Goal: Task Accomplishment & Management: Manage account settings

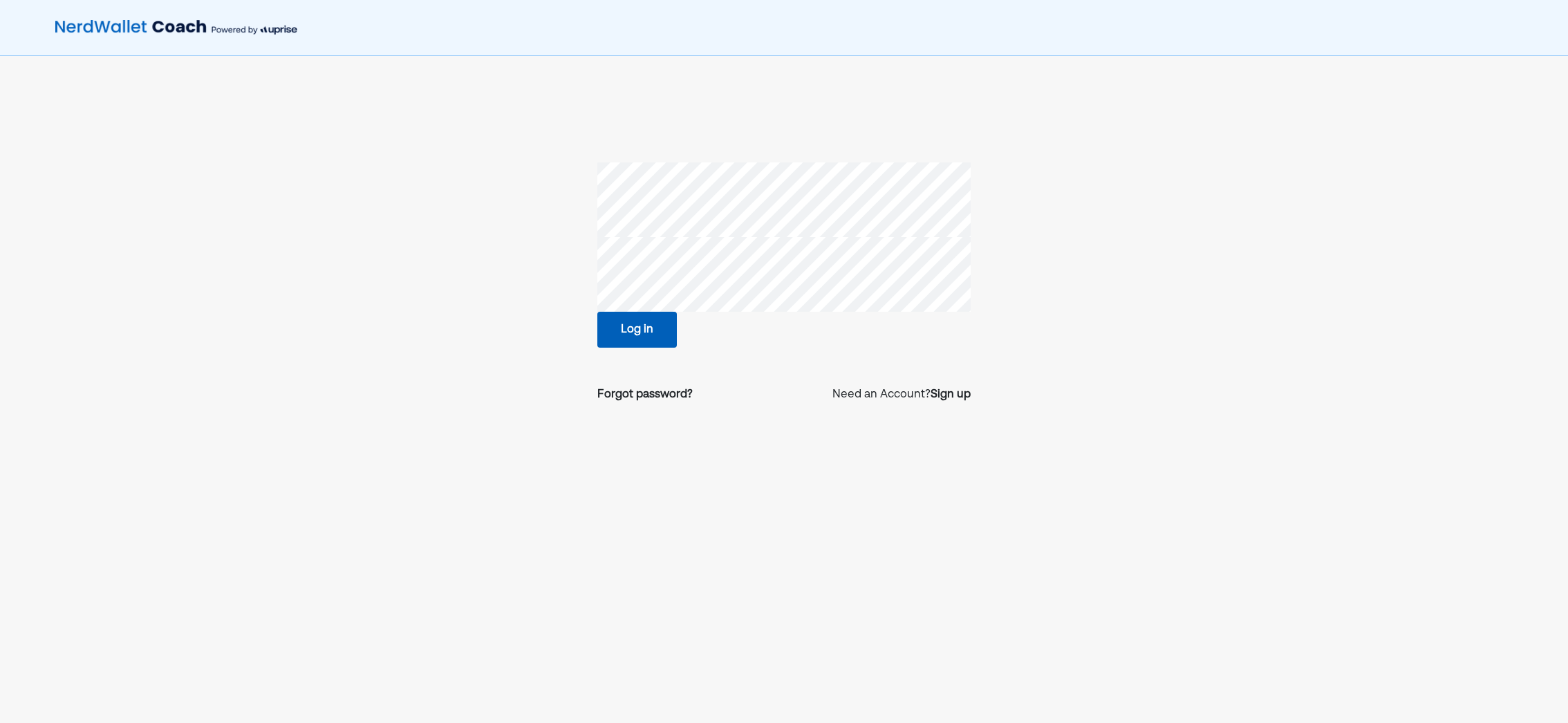
click at [611, 330] on button "Log in" at bounding box center [636, 329] width 80 height 36
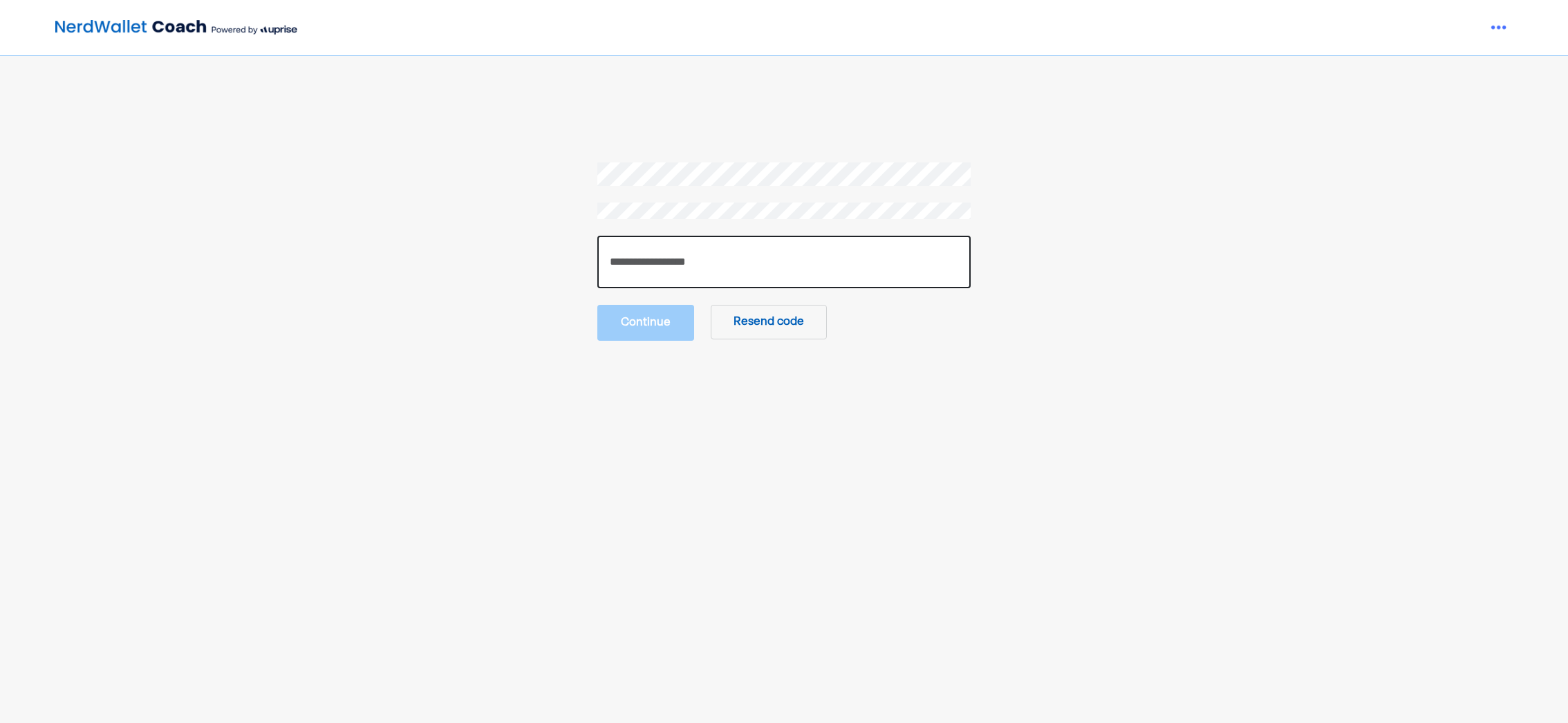
click at [714, 266] on input "number" at bounding box center [784, 262] width 373 height 53
click at [404, 170] on section "Continue Resend code" at bounding box center [784, 250] width 1064 height 177
click at [694, 275] on input "number" at bounding box center [784, 262] width 373 height 53
type input "******"
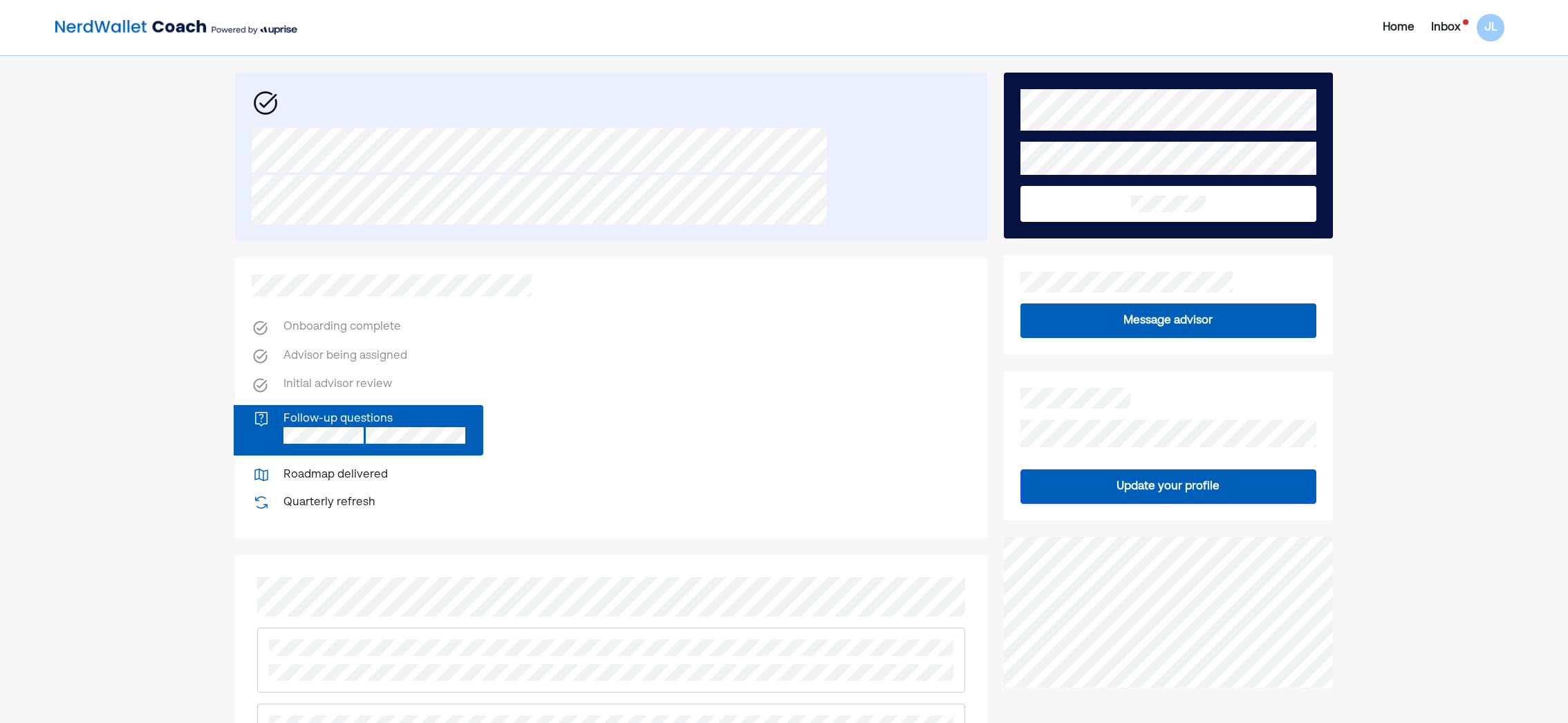
click at [1448, 24] on div "Inbox" at bounding box center [1445, 28] width 29 height 16
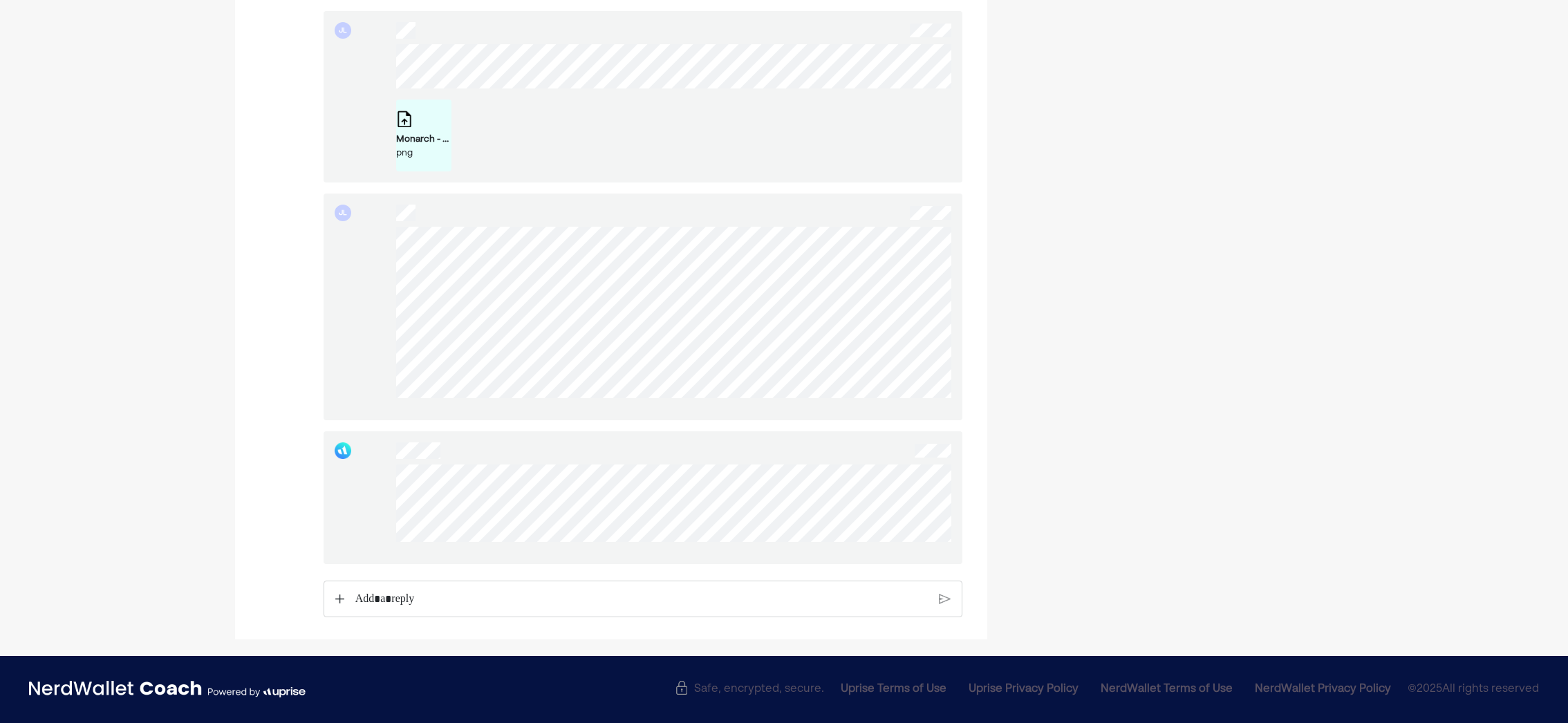
scroll to position [832, 0]
click at [392, 471] on div at bounding box center [643, 498] width 639 height 133
click at [557, 503] on div at bounding box center [643, 498] width 639 height 133
drag, startPoint x: 393, startPoint y: 537, endPoint x: 955, endPoint y: 548, distance: 562.1
click at [955, 548] on div at bounding box center [643, 498] width 639 height 133
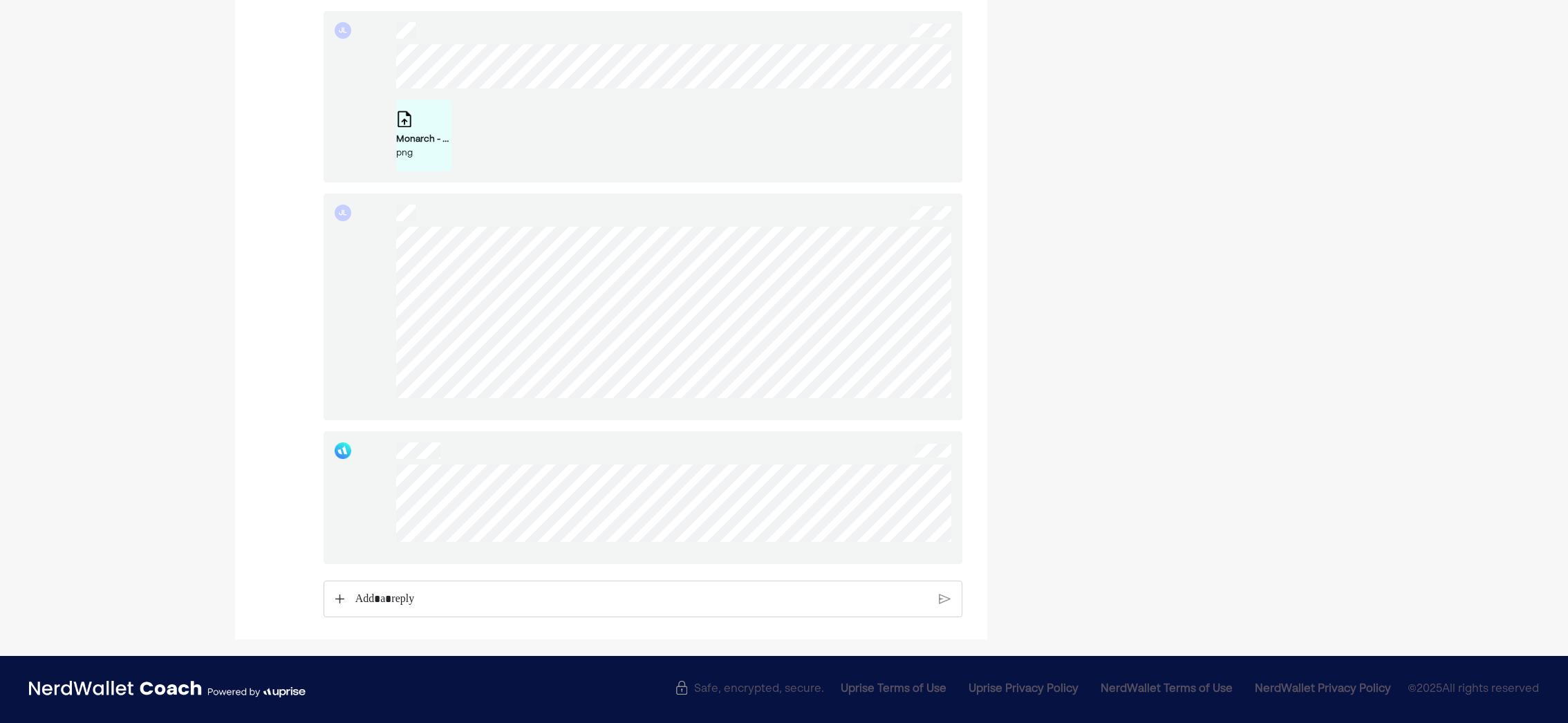
click at [950, 544] on div at bounding box center [673, 509] width 555 height 89
click at [512, 612] on div "Rich Text Editor. Editing area: main" at bounding box center [641, 599] width 587 height 35
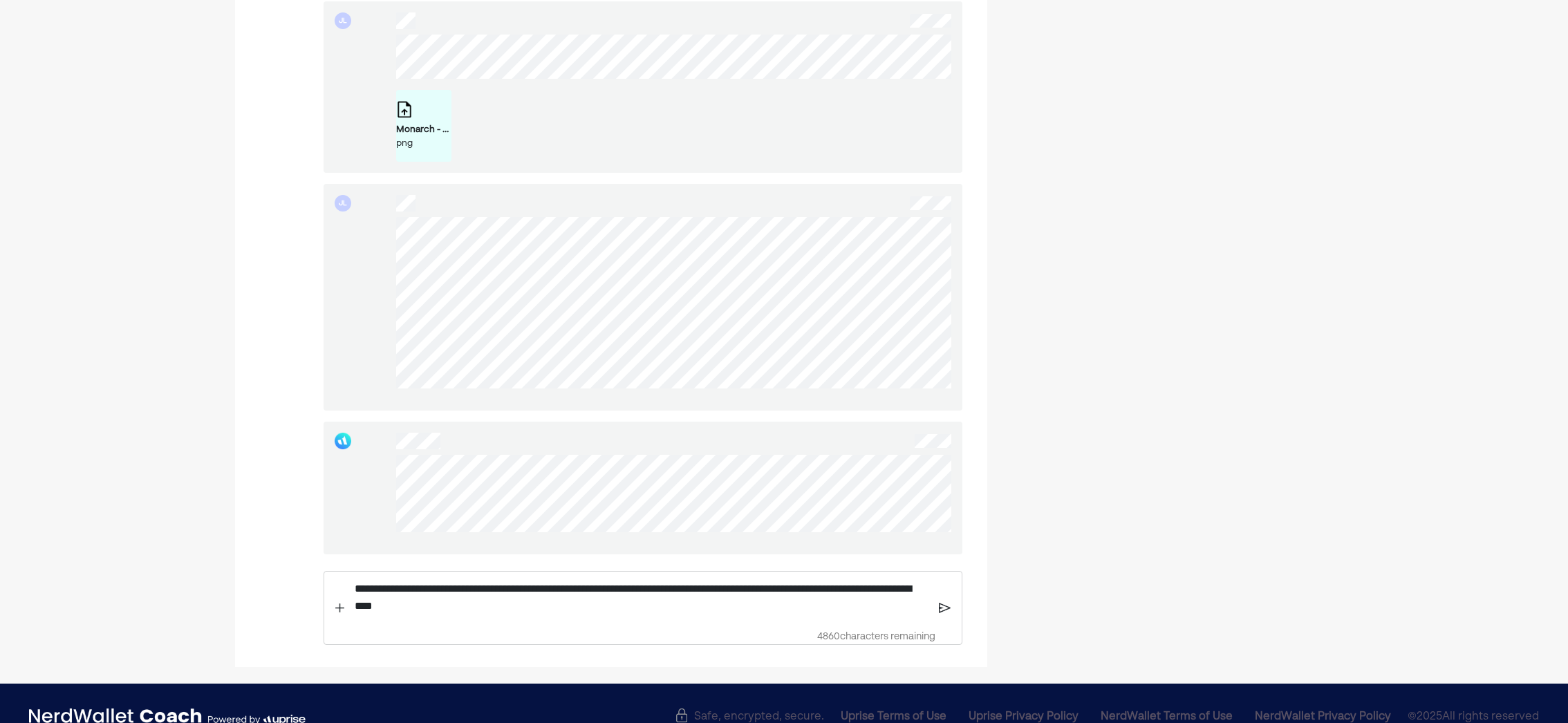
click at [941, 614] on img at bounding box center [944, 607] width 12 height 13
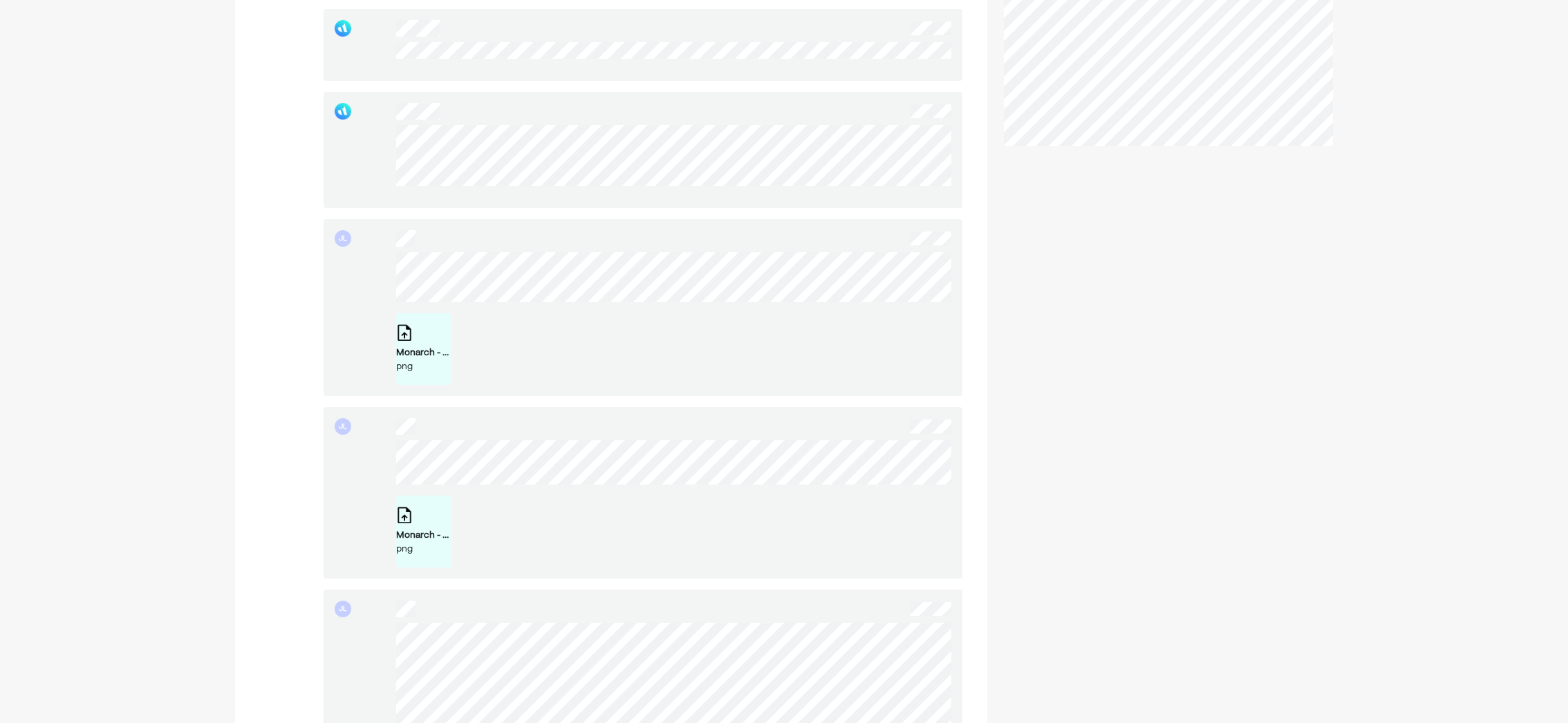
scroll to position [416, 0]
click at [396, 565] on div "png" at bounding box center [424, 558] width 56 height 13
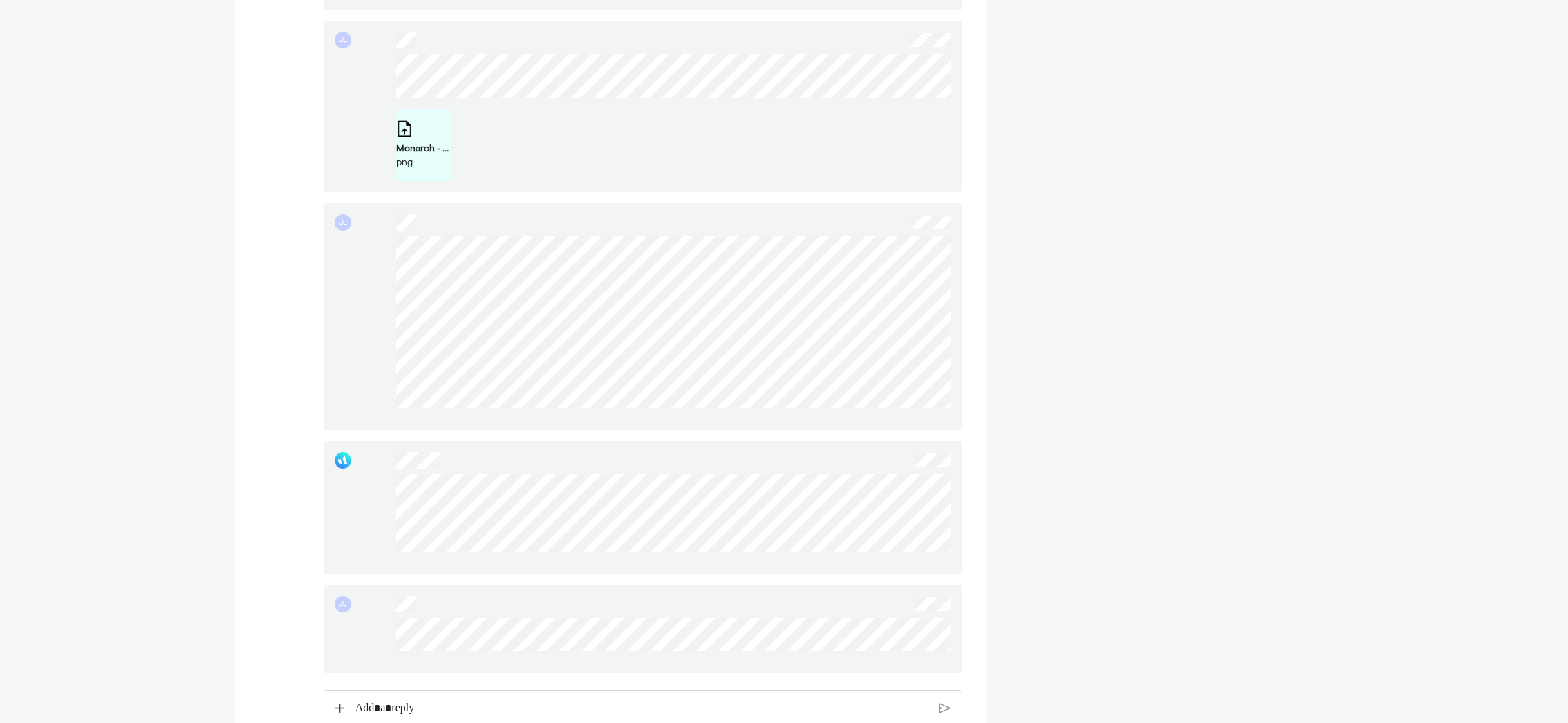
scroll to position [831, 0]
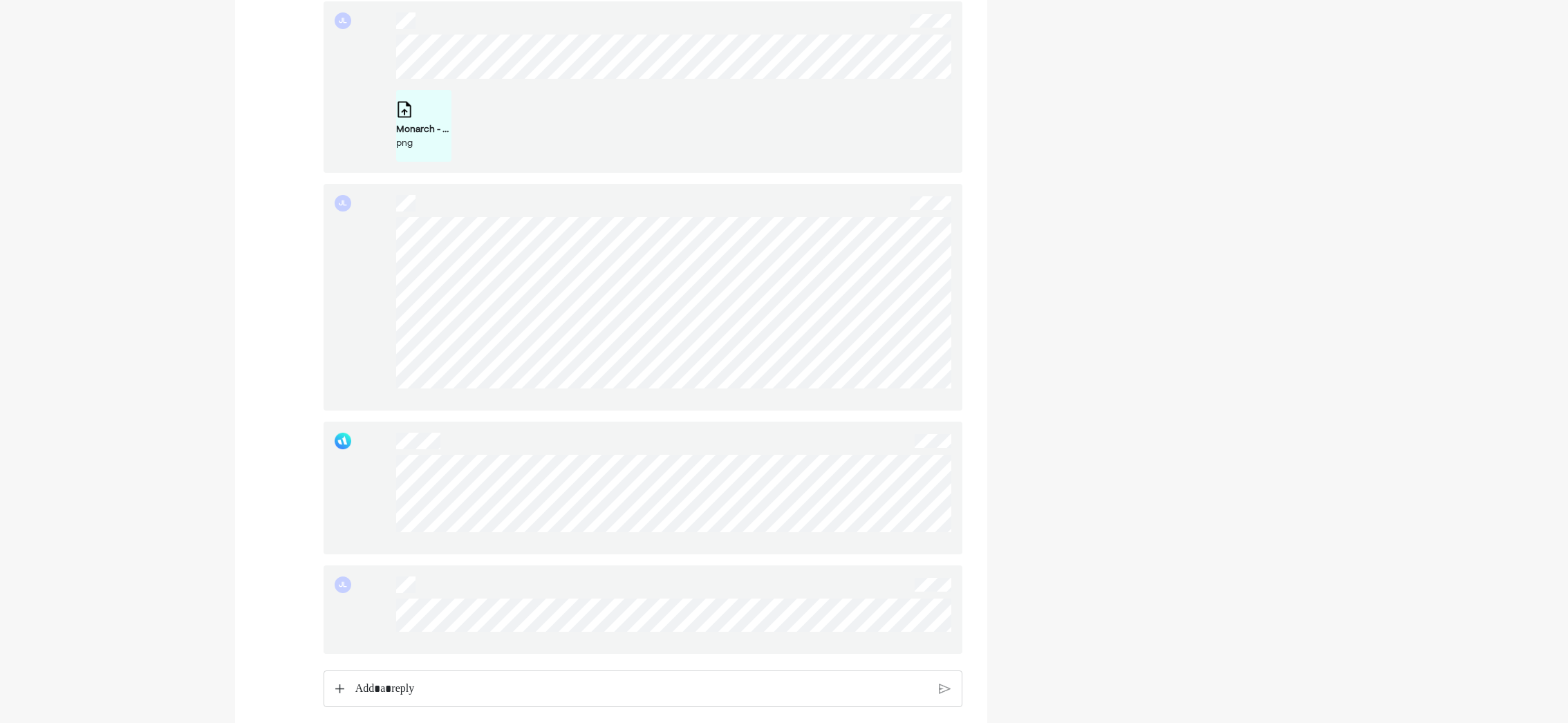
drag, startPoint x: 558, startPoint y: 449, endPoint x: 393, endPoint y: 494, distance: 171.0
click at [393, 495] on div at bounding box center [643, 488] width 639 height 133
click at [525, 515] on div at bounding box center [643, 488] width 639 height 133
drag, startPoint x: 390, startPoint y: 473, endPoint x: 372, endPoint y: 470, distance: 18.2
click at [372, 470] on div at bounding box center [643, 488] width 639 height 133
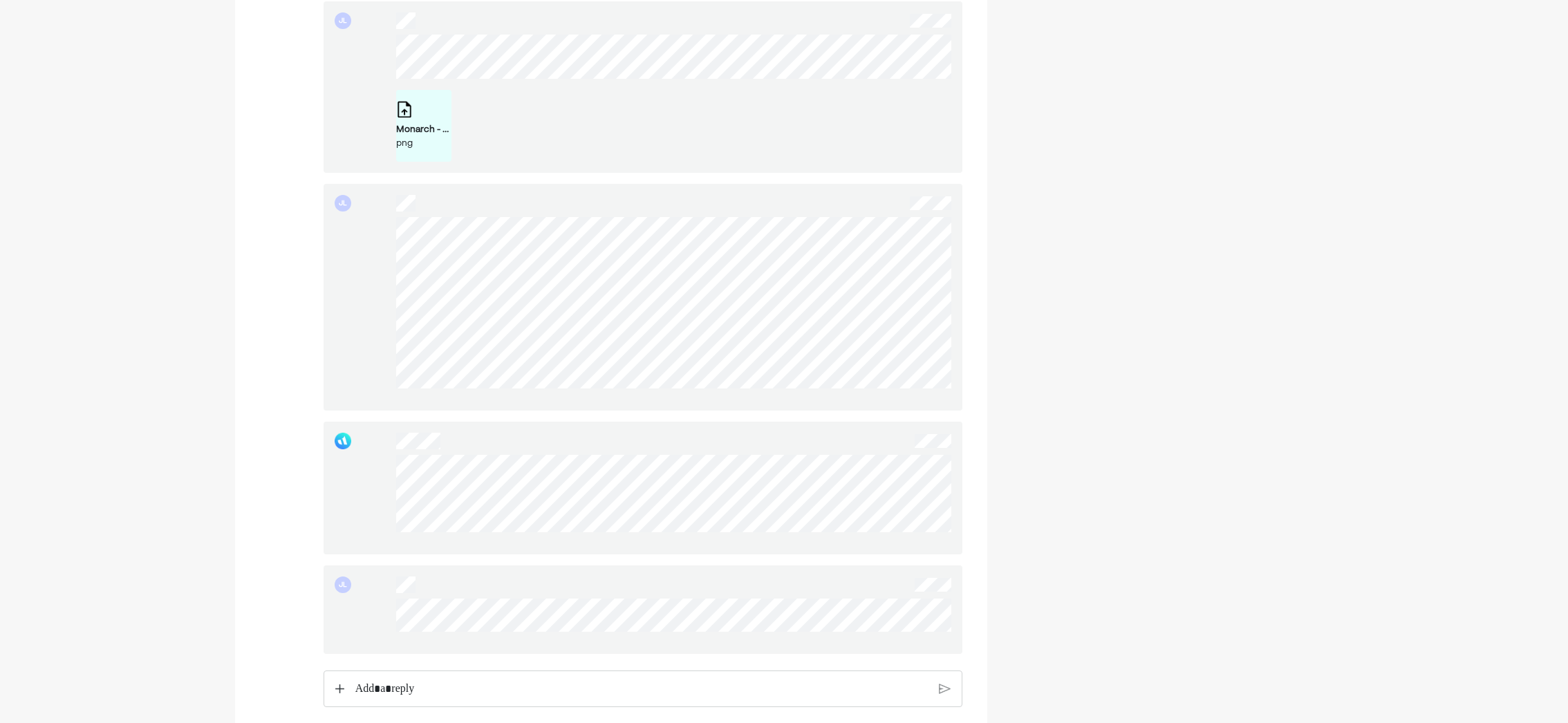
click at [539, 511] on div at bounding box center [643, 488] width 639 height 133
drag, startPoint x: 394, startPoint y: 473, endPoint x: 387, endPoint y: 468, distance: 8.6
click at [387, 468] on div at bounding box center [643, 488] width 639 height 133
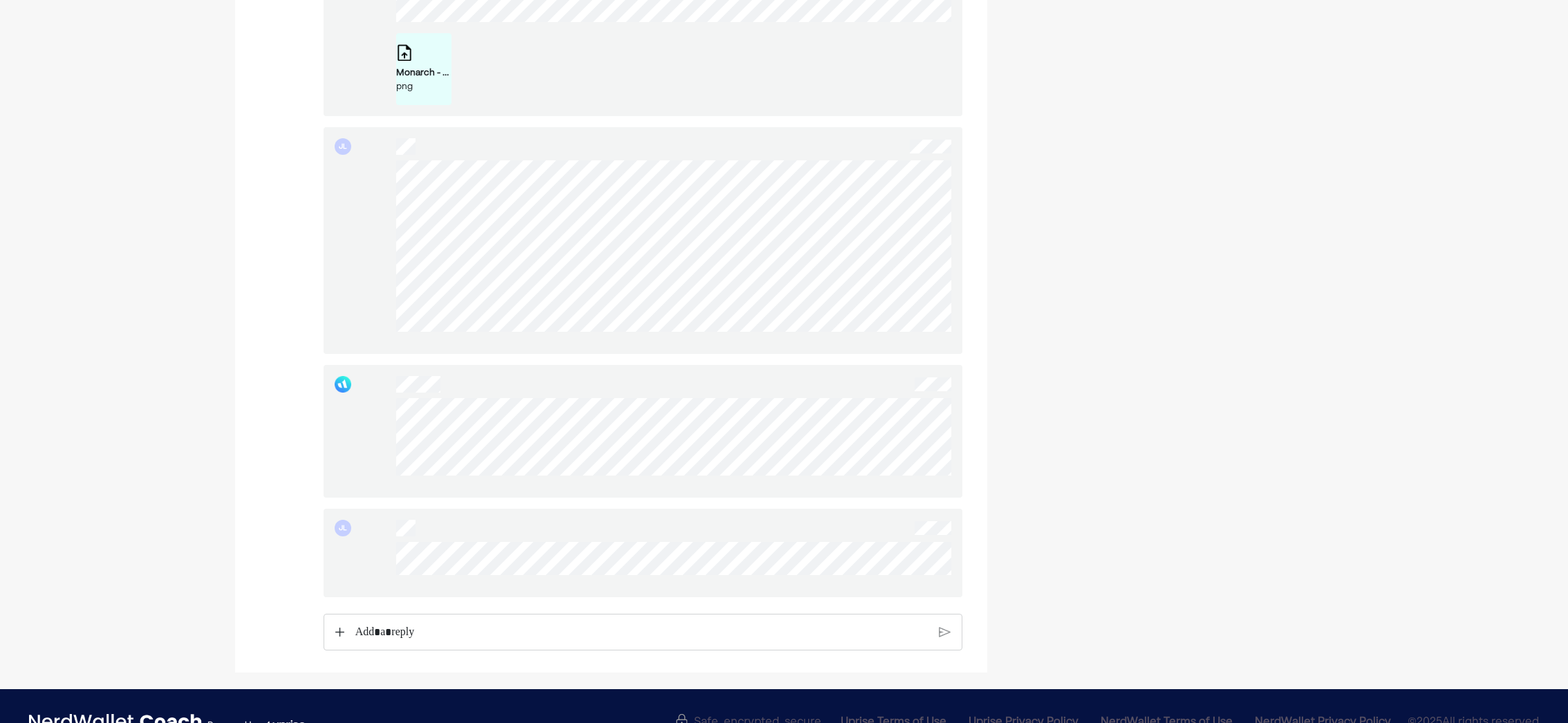
scroll to position [901, 0]
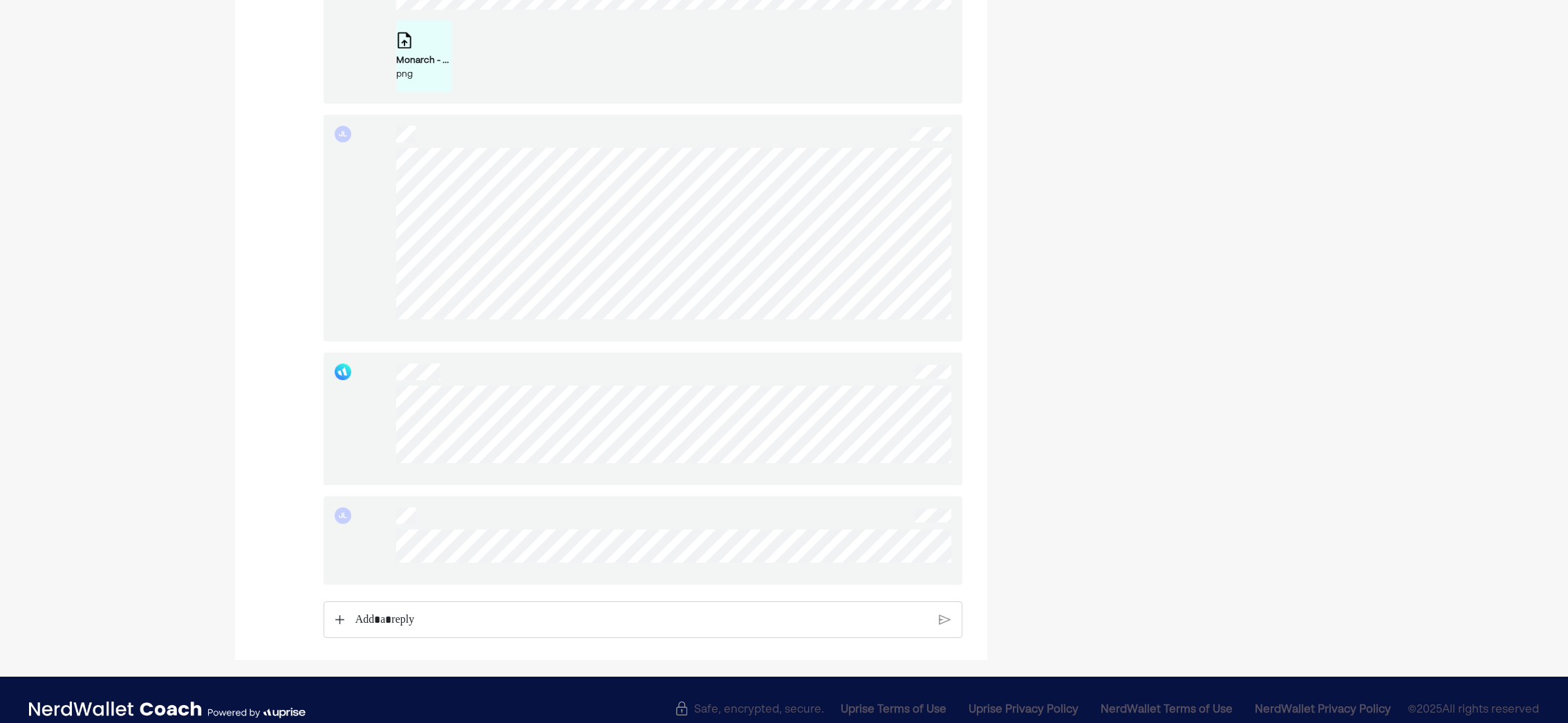
click at [365, 541] on div "JL" at bounding box center [643, 540] width 639 height 89
drag, startPoint x: 365, startPoint y: 541, endPoint x: 372, endPoint y: 548, distance: 9.9
click at [372, 548] on div "JL" at bounding box center [643, 540] width 639 height 89
click at [621, 569] on div "JL" at bounding box center [643, 540] width 639 height 89
drag, startPoint x: 393, startPoint y: 545, endPoint x: 372, endPoint y: 551, distance: 21.8
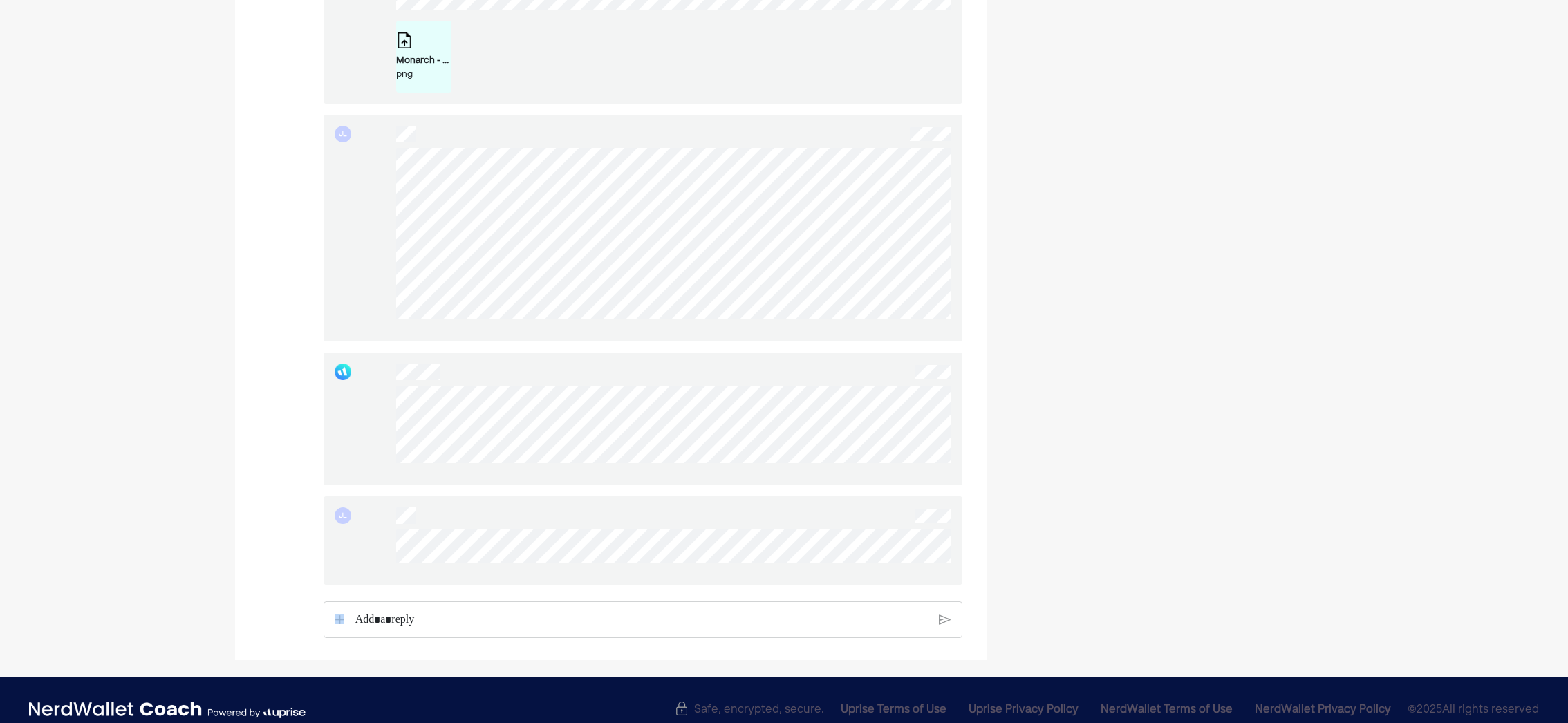
click at [372, 551] on div "JL" at bounding box center [643, 540] width 639 height 89
drag, startPoint x: 372, startPoint y: 551, endPoint x: 375, endPoint y: 565, distance: 14.3
click at [375, 565] on div "JL" at bounding box center [643, 540] width 639 height 89
click at [670, 562] on div "JL" at bounding box center [643, 540] width 639 height 89
drag, startPoint x: 382, startPoint y: 546, endPoint x: 652, endPoint y: 575, distance: 271.6
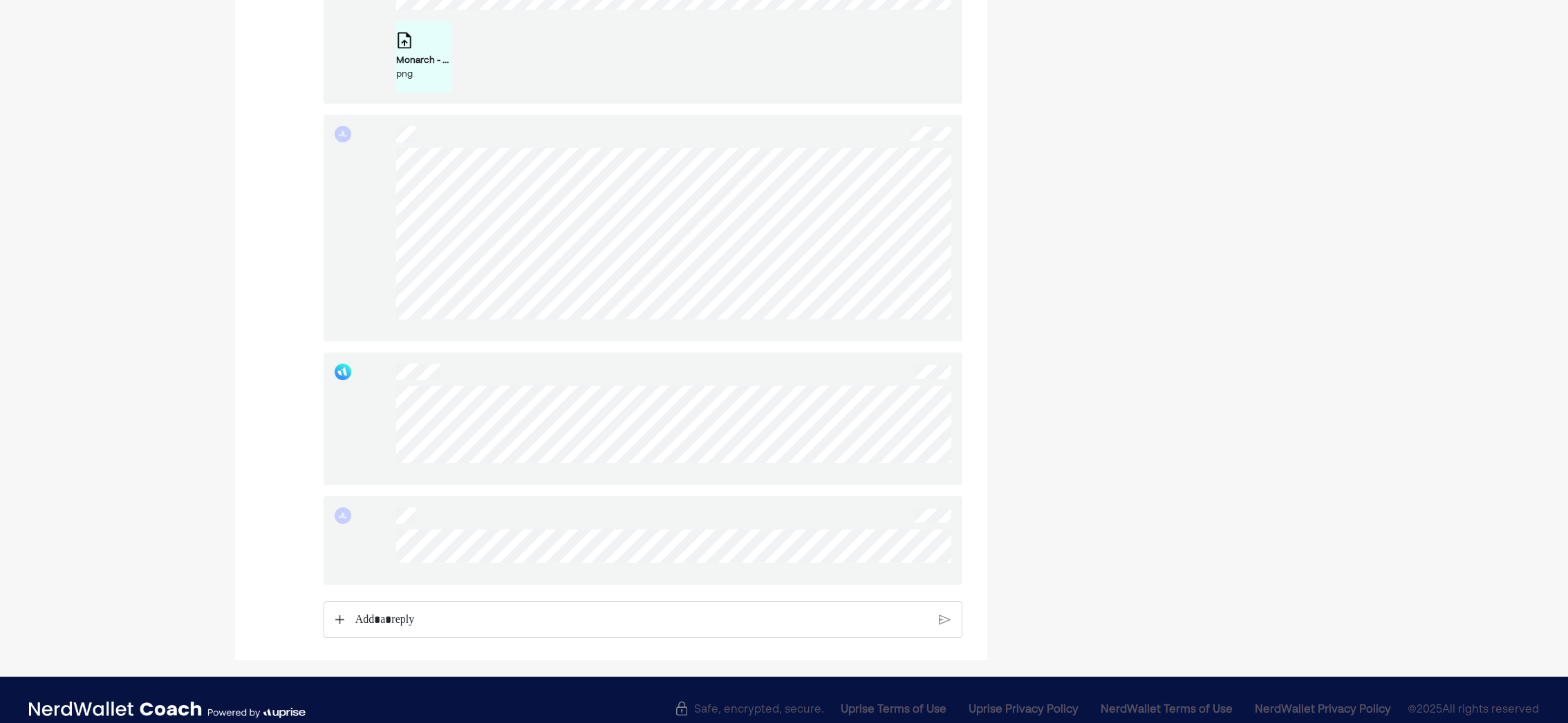
click at [669, 573] on div at bounding box center [673, 551] width 555 height 44
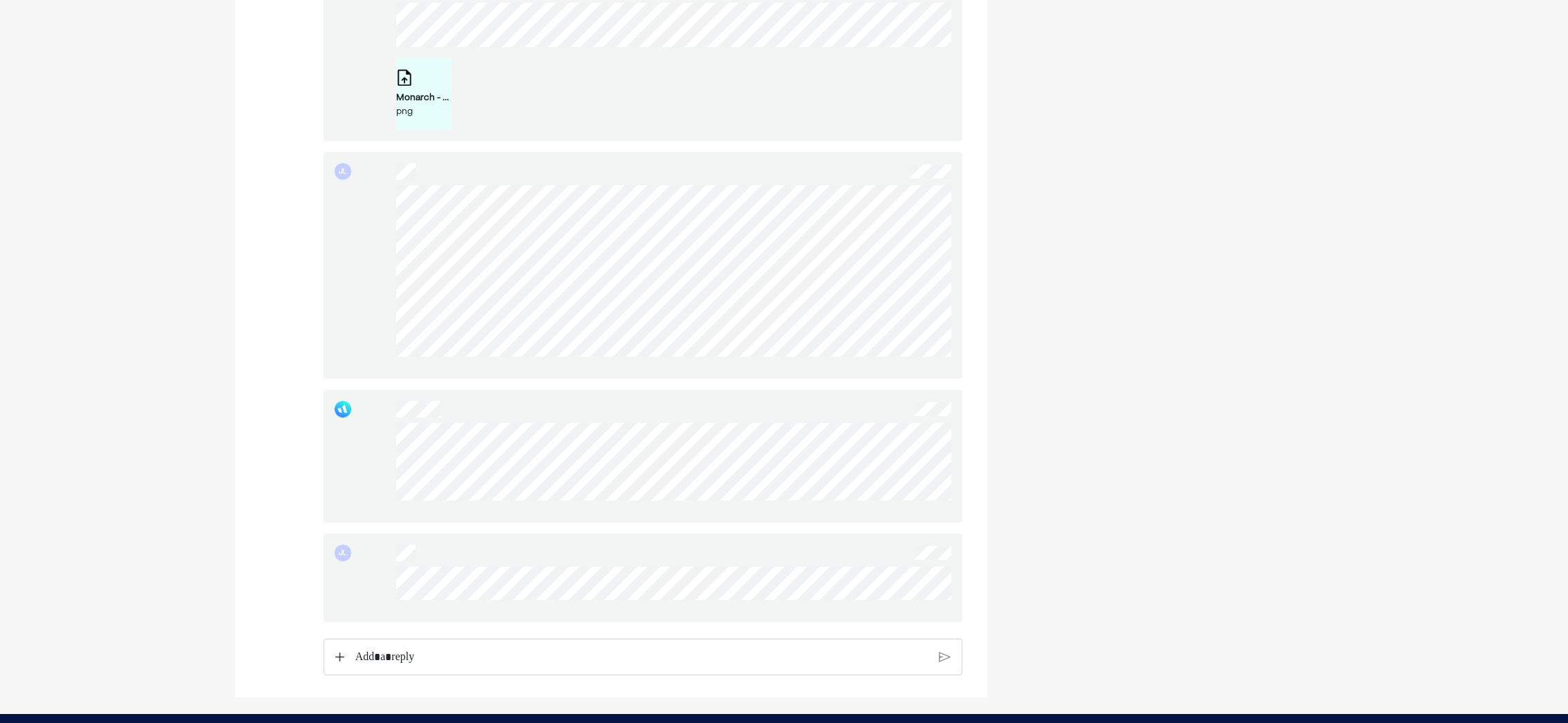
scroll to position [794, 0]
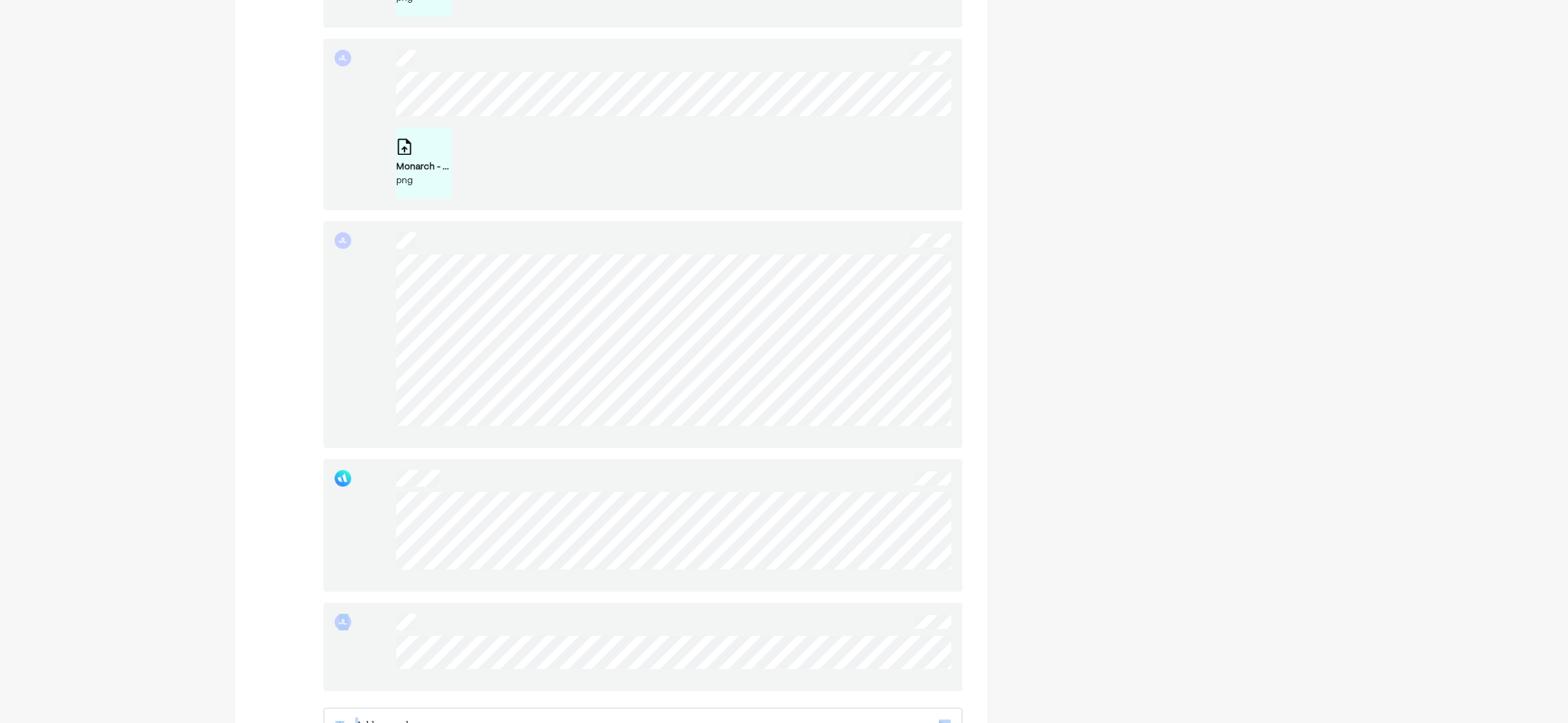
click at [997, 581] on div "JL JL Monarch - Cash Flow - Expenses.png png JL Monarch - Cash Flow - Expenses …" at bounding box center [784, 22] width 1098 height 1487
drag, startPoint x: 997, startPoint y: 581, endPoint x: 991, endPoint y: 606, distance: 25.7
click at [997, 602] on div "JL JL Monarch - Cash Flow - Expenses.png png JL Monarch - Cash Flow - Expenses …" at bounding box center [784, 22] width 1098 height 1487
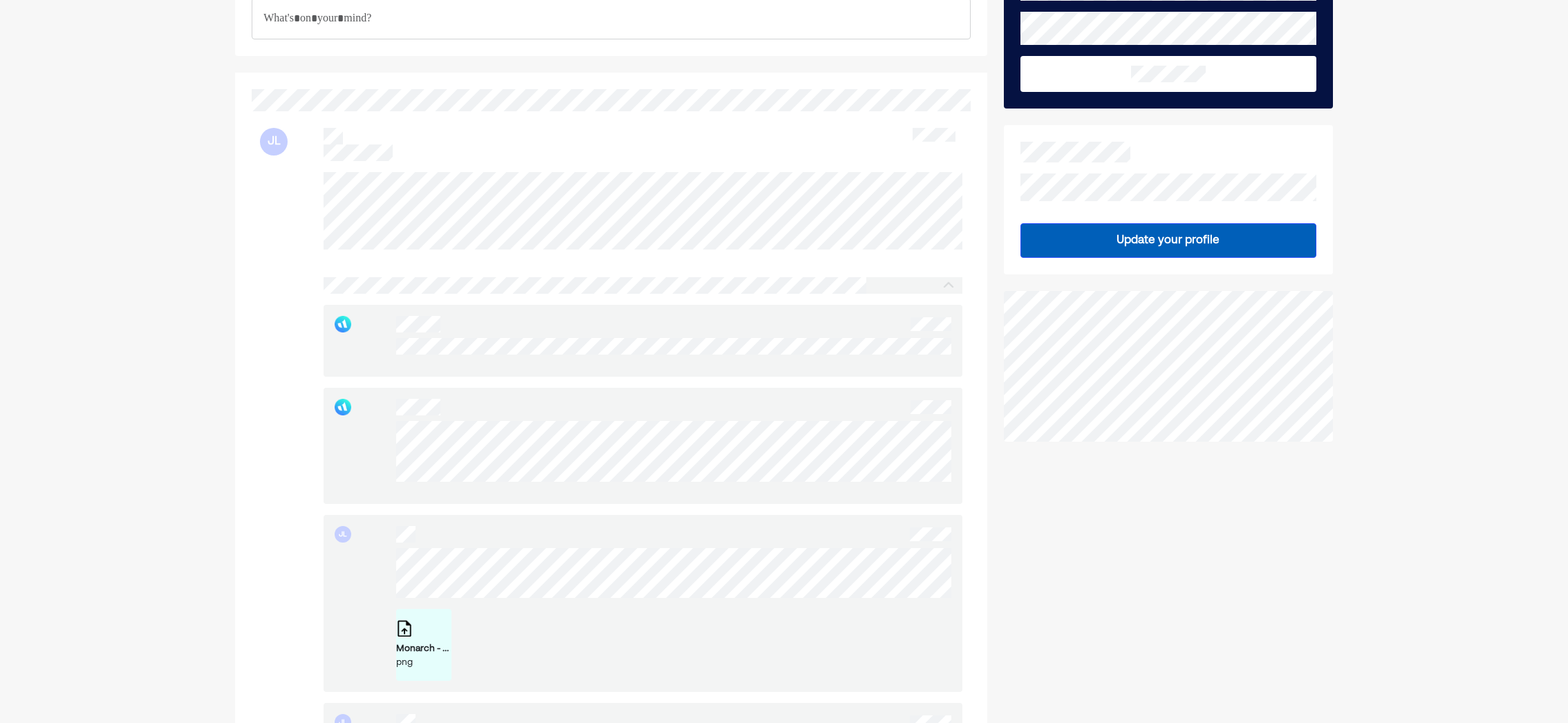
scroll to position [138, 0]
